Goal: Task Accomplishment & Management: Use online tool/utility

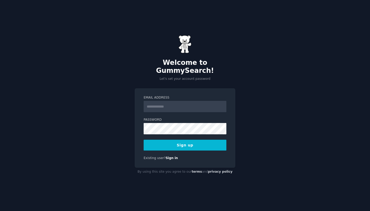
click at [185, 101] on input "Email Address" at bounding box center [185, 106] width 83 height 11
paste input "**********"
click at [149, 103] on input "**********" at bounding box center [185, 106] width 83 height 11
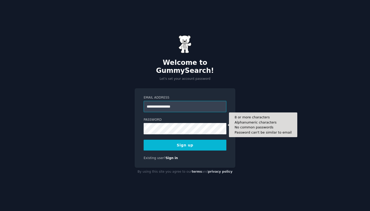
type input "**********"
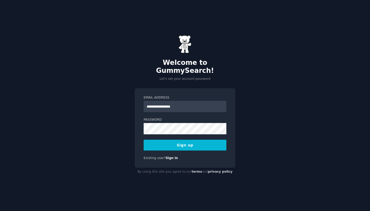
click at [154, 140] on button "Sign up" at bounding box center [185, 145] width 83 height 11
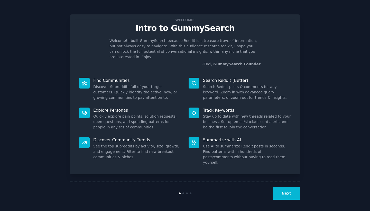
click at [297, 198] on div "Next" at bounding box center [185, 193] width 231 height 24
click at [297, 198] on button "Next" at bounding box center [287, 193] width 28 height 13
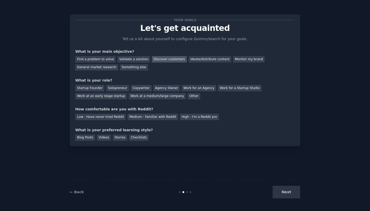
click at [160, 62] on div "Discover customers" at bounding box center [169, 59] width 35 height 6
click at [123, 87] on div "Solopreneur" at bounding box center [117, 88] width 23 height 6
click at [192, 118] on div "High - I'm a Reddit pro" at bounding box center [199, 117] width 39 height 6
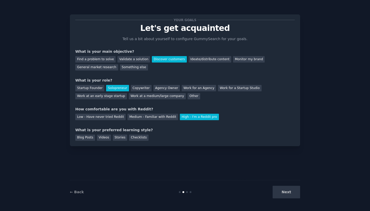
click at [282, 190] on div "Next" at bounding box center [262, 192] width 77 height 13
click at [123, 140] on div "Stories" at bounding box center [120, 138] width 14 height 6
click at [282, 198] on button "Next" at bounding box center [287, 192] width 28 height 13
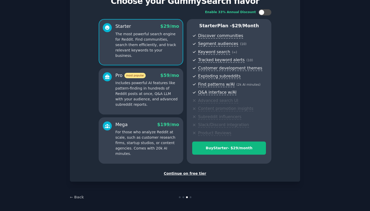
scroll to position [27, 0]
click at [185, 174] on div "Continue on free tier" at bounding box center [185, 173] width 220 height 5
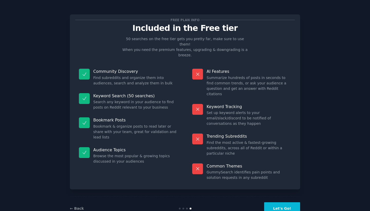
click at [275, 202] on button "Let's Go!" at bounding box center [282, 208] width 36 height 13
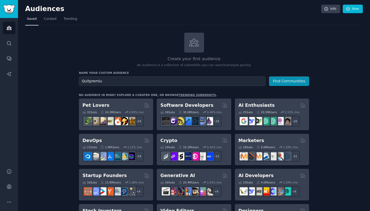
type input "Quitpremium"
click at [214, 77] on input "Quitpremium" at bounding box center [172, 81] width 187 height 10
type input "Job seekers"
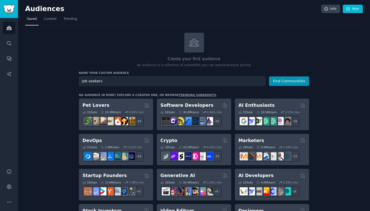
click at [303, 74] on h3 "Name your custom audience" at bounding box center [194, 73] width 231 height 4
click at [302, 77] on button "Find Communities" at bounding box center [289, 81] width 40 height 10
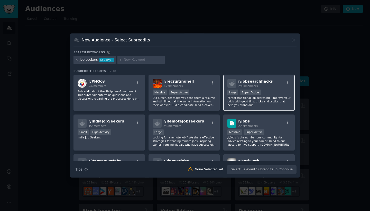
click at [265, 85] on div "293k members" at bounding box center [255, 86] width 34 height 4
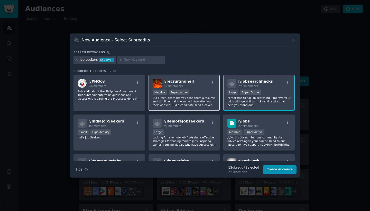
scroll to position [23, 0]
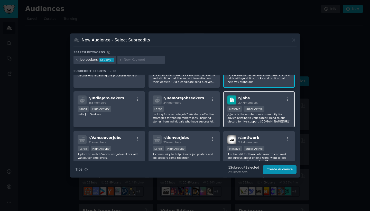
click at [246, 102] on span "2.4M members" at bounding box center [248, 102] width 20 height 3
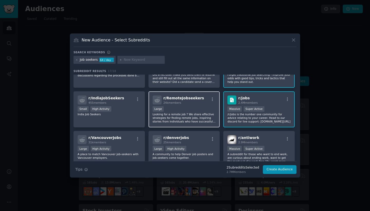
click at [187, 105] on div "r/ RemoteJobseekers 24k members Large Looking for a remote job ? We share effec…" at bounding box center [185, 109] width 72 height 36
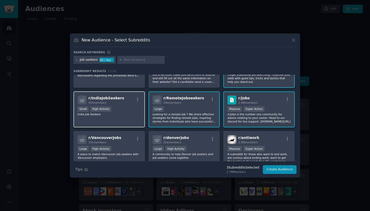
click at [125, 108] on div "Small High Activity" at bounding box center [109, 109] width 63 height 6
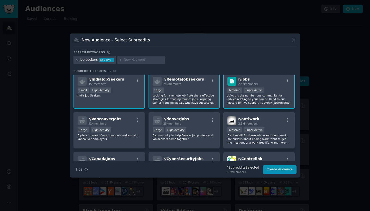
scroll to position [43, 0]
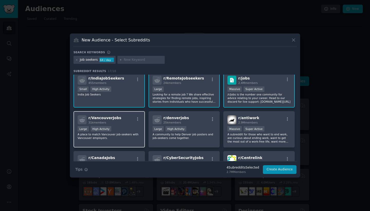
click at [128, 129] on div "Large High Activity" at bounding box center [109, 129] width 63 height 6
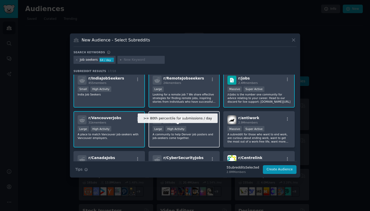
click at [183, 126] on div "High Activity" at bounding box center [176, 128] width 21 height 5
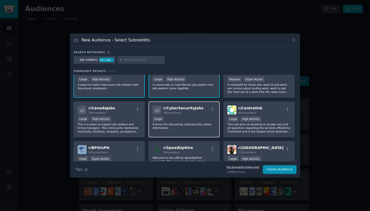
scroll to position [95, 0]
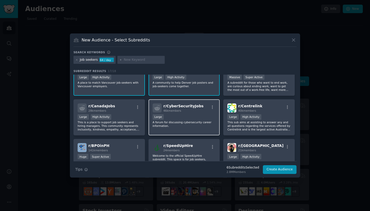
click at [173, 123] on p "A forum for discussing cybersecurity career information." at bounding box center [184, 123] width 63 height 7
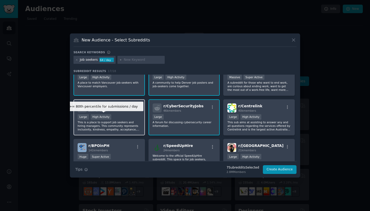
click at [105, 117] on div "High Activity" at bounding box center [101, 116] width 21 height 5
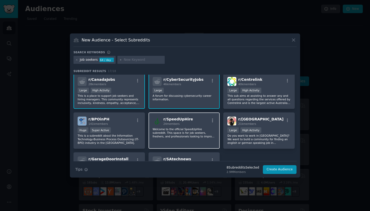
scroll to position [145, 0]
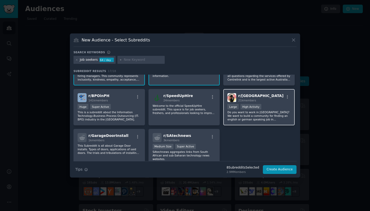
click at [250, 112] on p "Do you want to work in [GEOGRAPHIC_DATA]? We want to build a community for find…" at bounding box center [259, 115] width 63 height 11
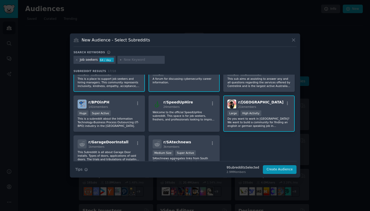
scroll to position [142, 0]
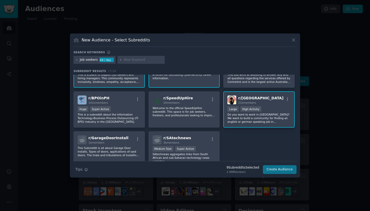
click at [277, 171] on button "Create Audience" at bounding box center [280, 169] width 34 height 9
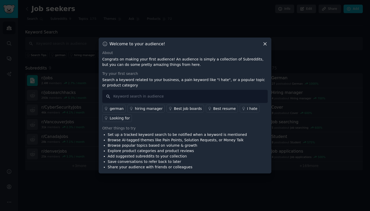
click at [277, 171] on div at bounding box center [185, 105] width 370 height 211
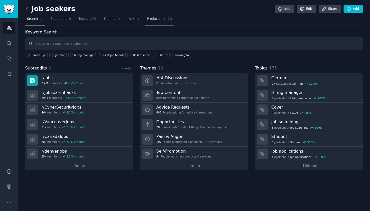
click at [158, 20] on span "Products" at bounding box center [154, 19] width 14 height 5
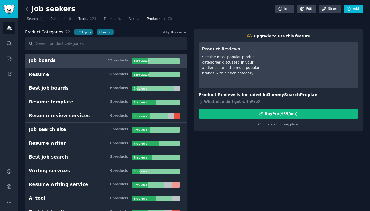
click at [90, 19] on span "175" at bounding box center [93, 19] width 7 height 5
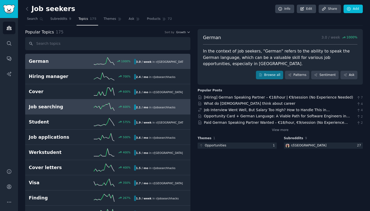
click at [90, 110] on div "600 %" at bounding box center [108, 107] width 53 height 8
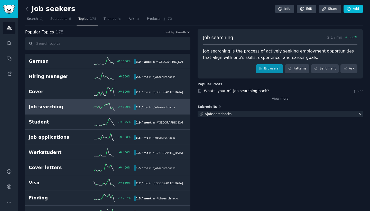
click at [273, 69] on link "Browse all" at bounding box center [270, 68] width 28 height 9
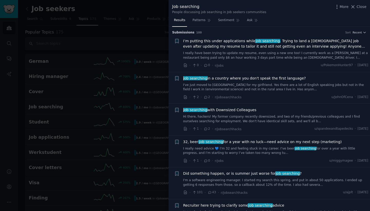
click at [148, 7] on div at bounding box center [185, 105] width 370 height 211
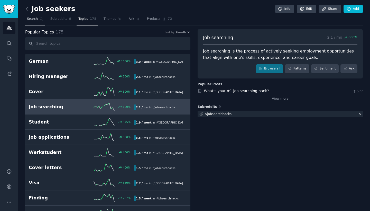
click at [40, 17] on icon at bounding box center [42, 19] width 4 height 4
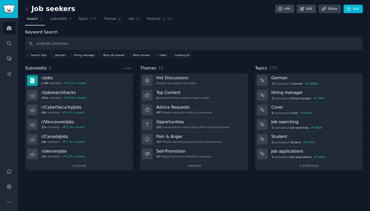
type input "Linkedin premium"
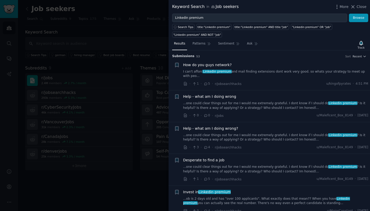
click at [244, 68] on div "How do you guys network? I can't afford Linkedin premium and mail finding exten…" at bounding box center [275, 70] width 185 height 16
click at [227, 67] on span "How do you guys network?" at bounding box center [207, 64] width 49 height 5
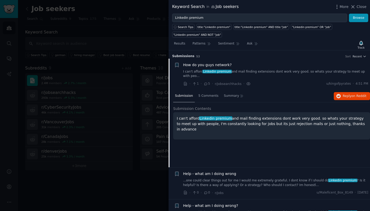
click at [207, 121] on p "I can't afford Linkedin premium and mail finding extensions dont work very good…" at bounding box center [272, 124] width 190 height 16
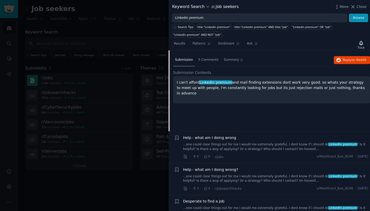
scroll to position [36, 0]
